Goal: Browse casually

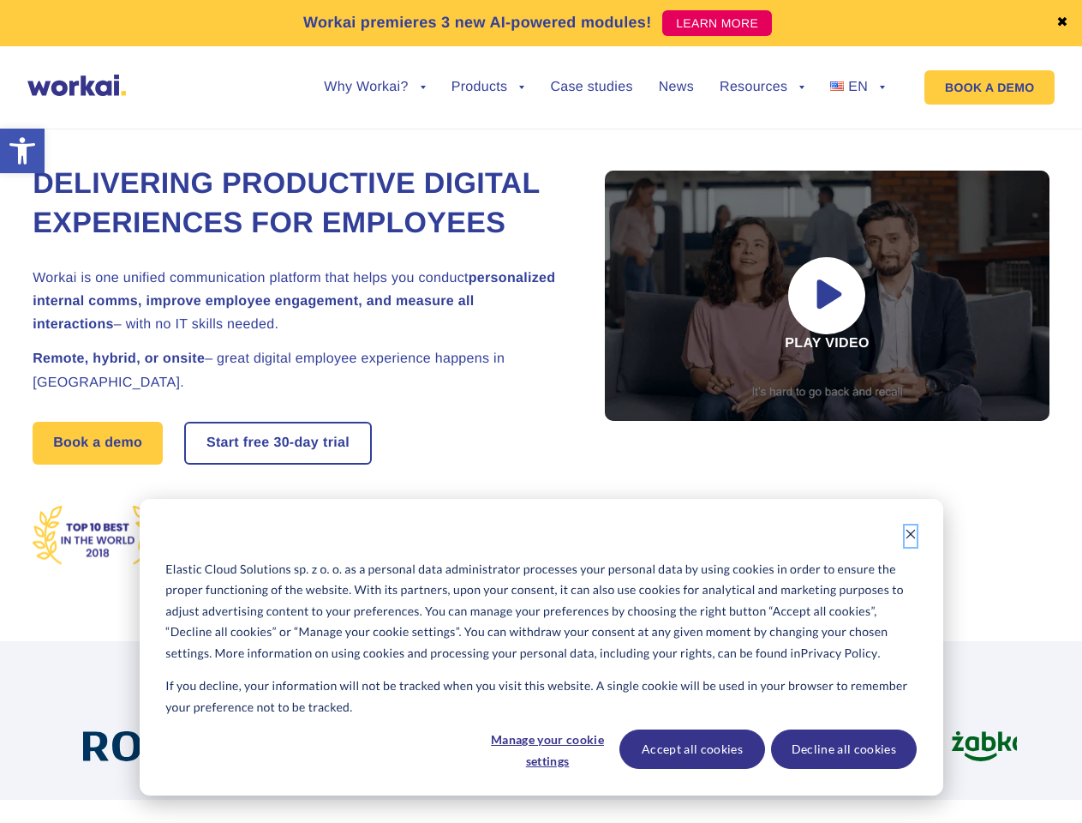
click at [911, 536] on icon "Dismiss cookie banner" at bounding box center [911, 534] width 12 height 12
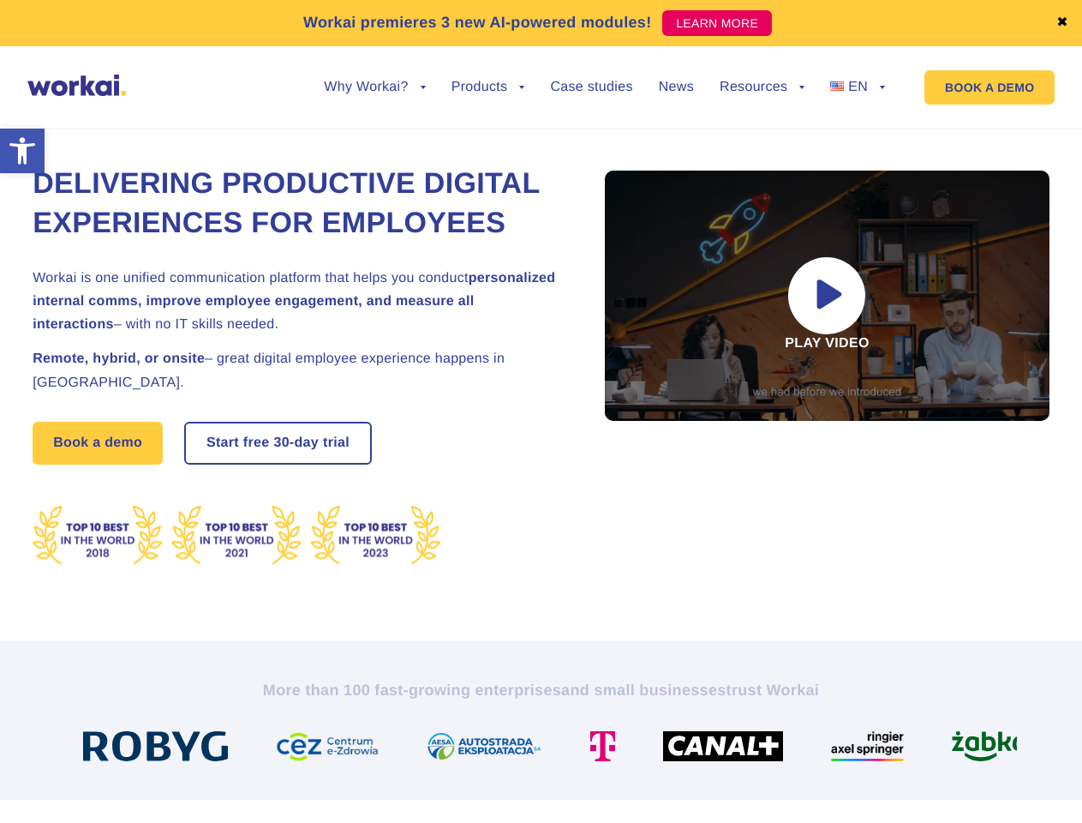
click at [547, 749] on img at bounding box center [491, 746] width 129 height 30
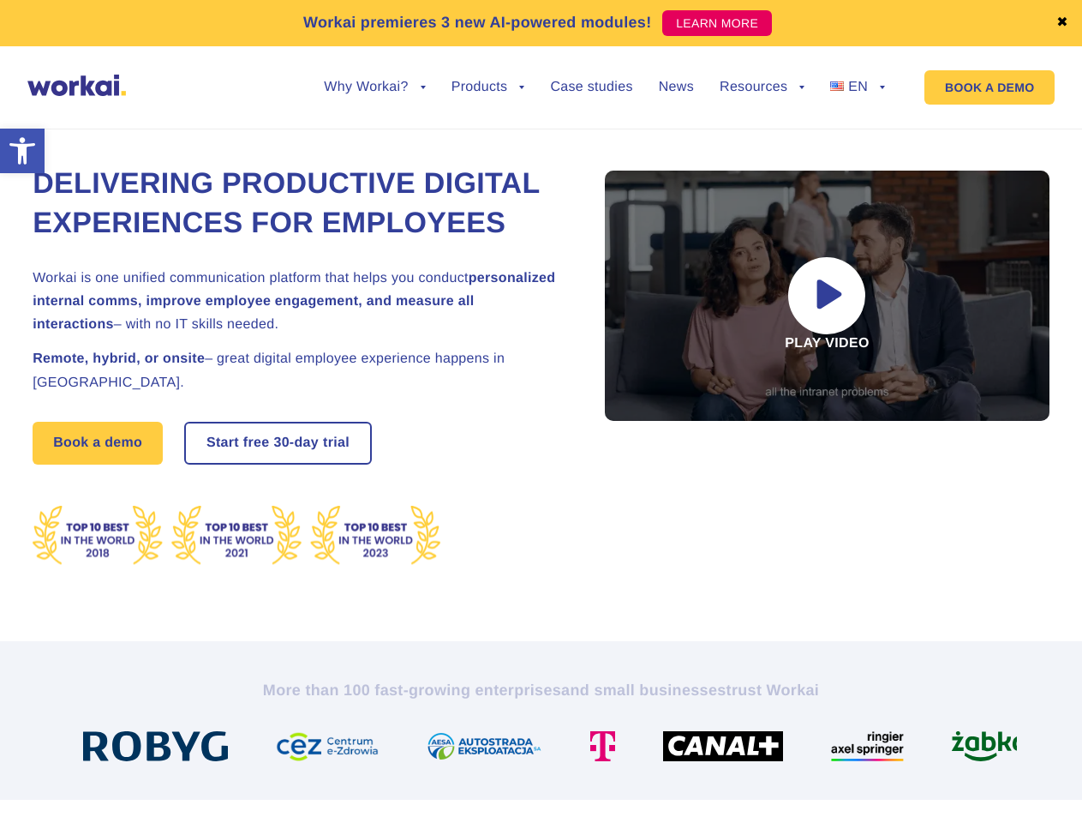
click at [692, 749] on img at bounding box center [730, 746] width 134 height 30
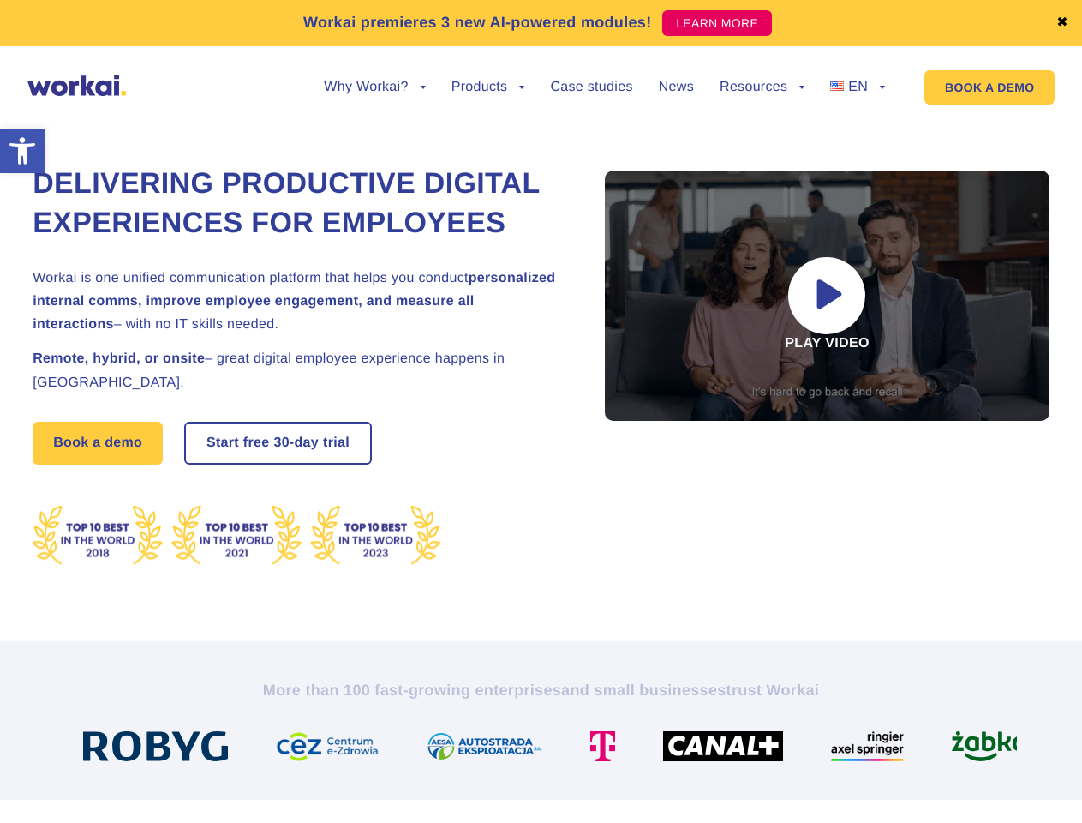
click at [843, 749] on img at bounding box center [874, 746] width 87 height 30
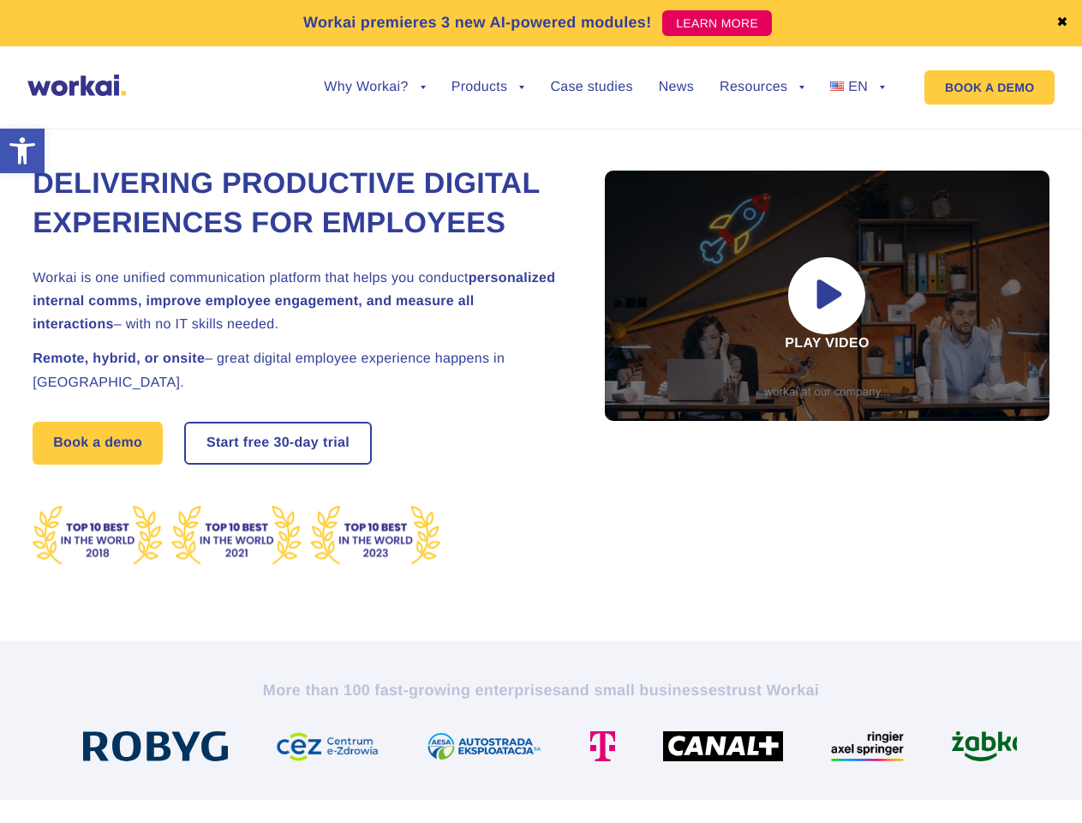
click at [1063, 23] on link "✖" at bounding box center [1063, 23] width 12 height 14
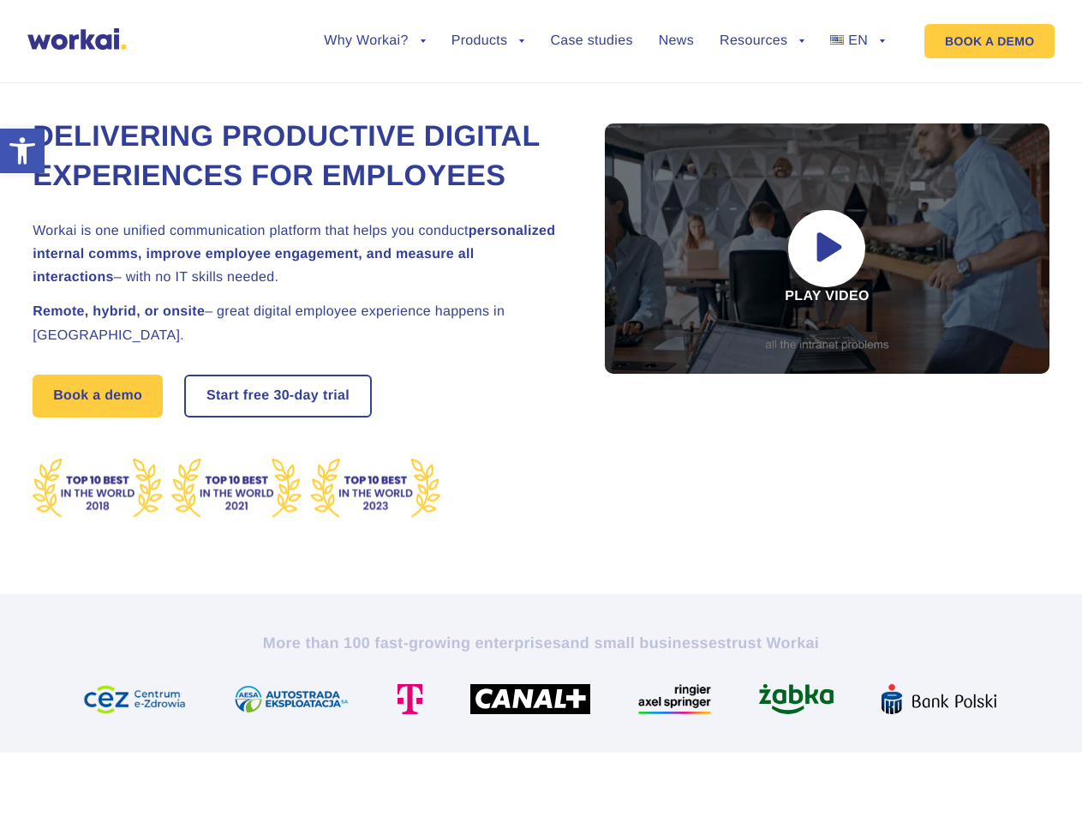
click at [374, 100] on div "Delivering Productive Digital Experiences for Employees Workai is one unified c…" at bounding box center [541, 318] width 1017 height 551
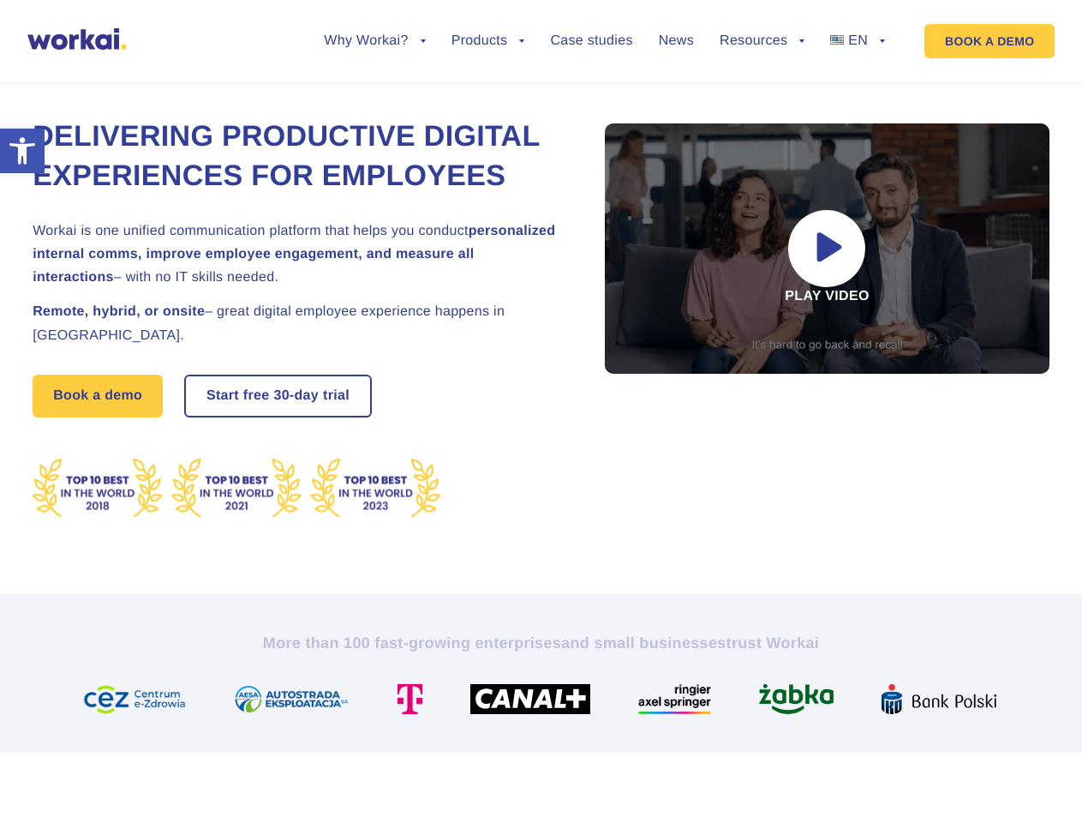
click at [374, 87] on div "Delivering Productive Digital Experiences for Employees Workai is one unified c…" at bounding box center [541, 318] width 1017 height 551
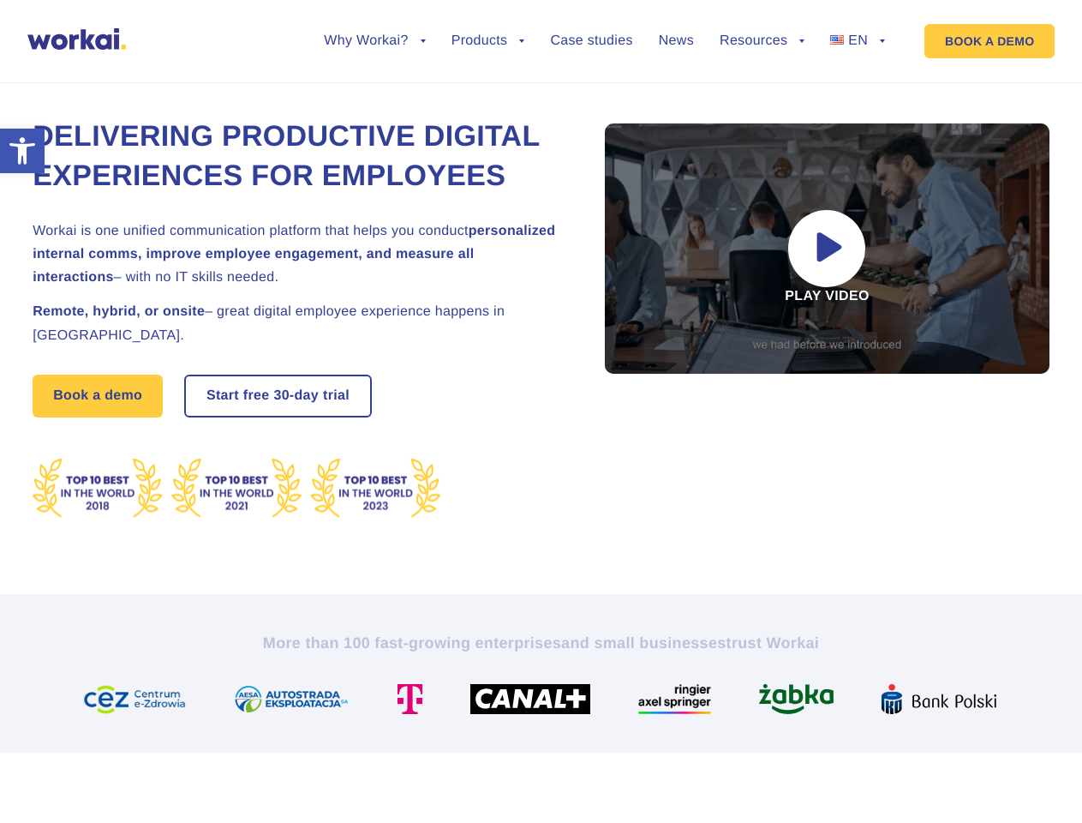
click at [488, 100] on div "Delivering Productive Digital Experiences for Employees Workai is one unified c…" at bounding box center [541, 318] width 1017 height 551
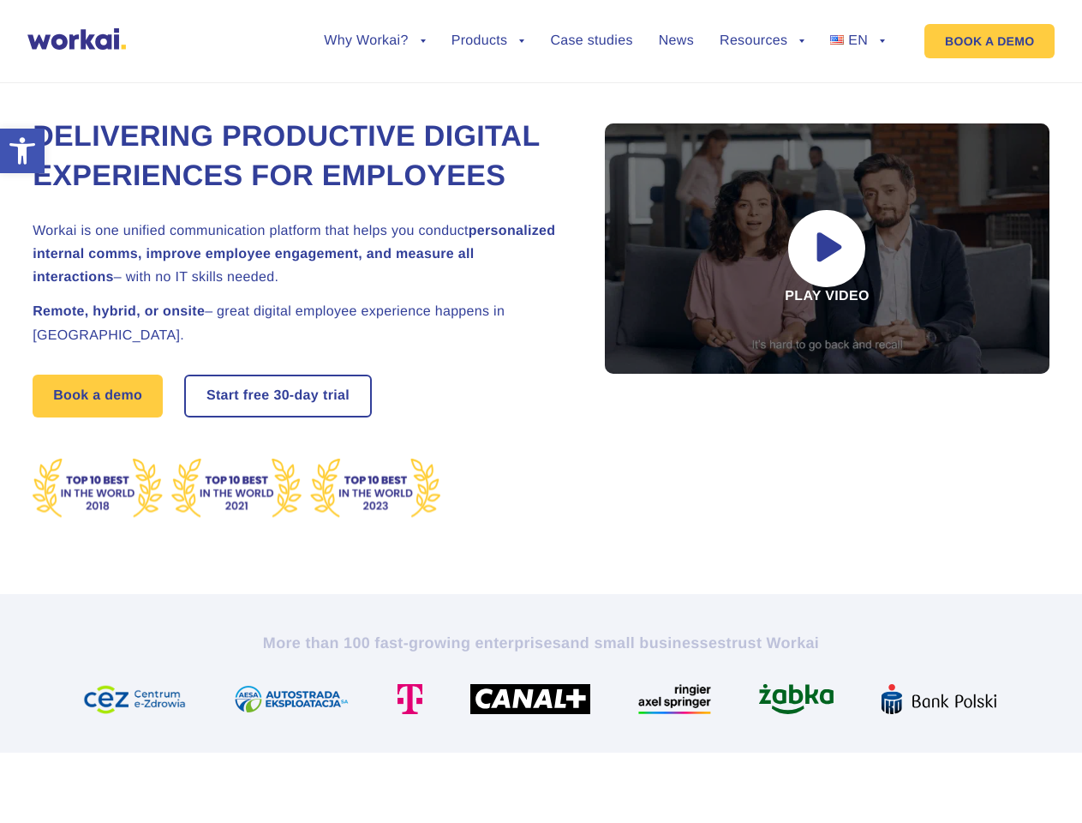
click at [762, 100] on div "Delivering Productive Digital Experiences for Employees Workai is one unified c…" at bounding box center [541, 318] width 1017 height 551
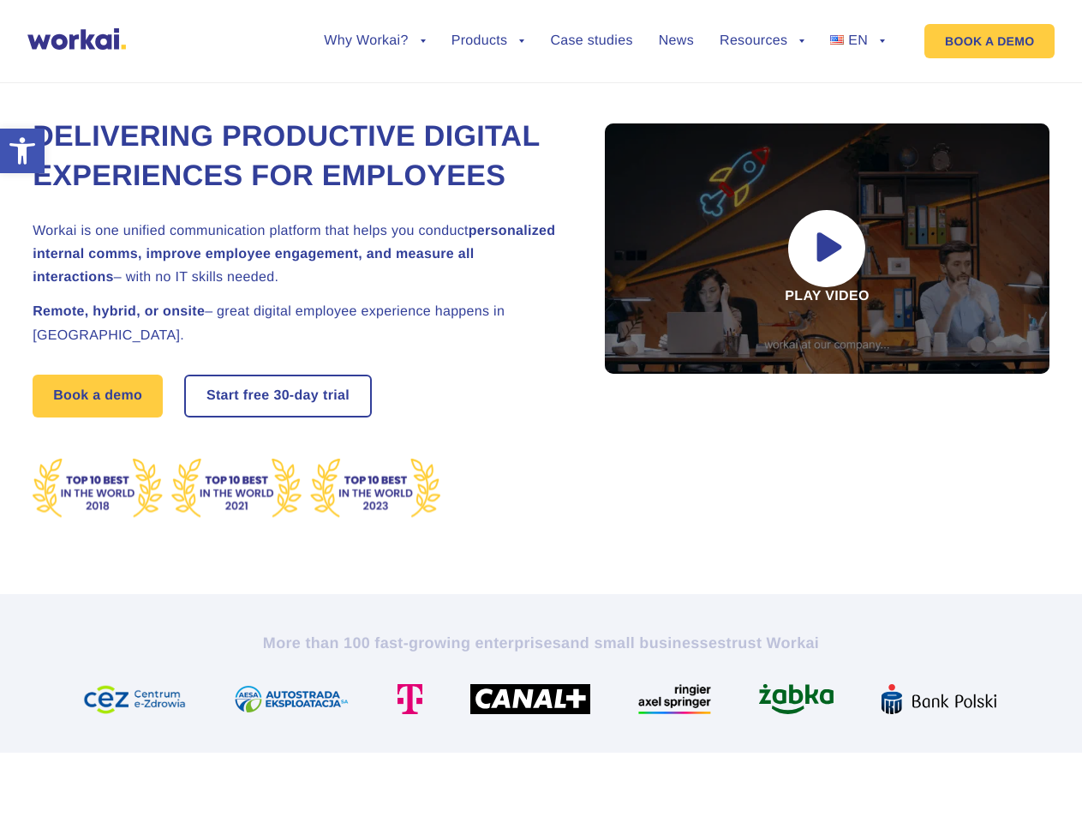
click at [762, 87] on div "Delivering Productive Digital Experiences for Employees Workai is one unified c…" at bounding box center [541, 318] width 1017 height 551
